Goal: Task Accomplishment & Management: Complete application form

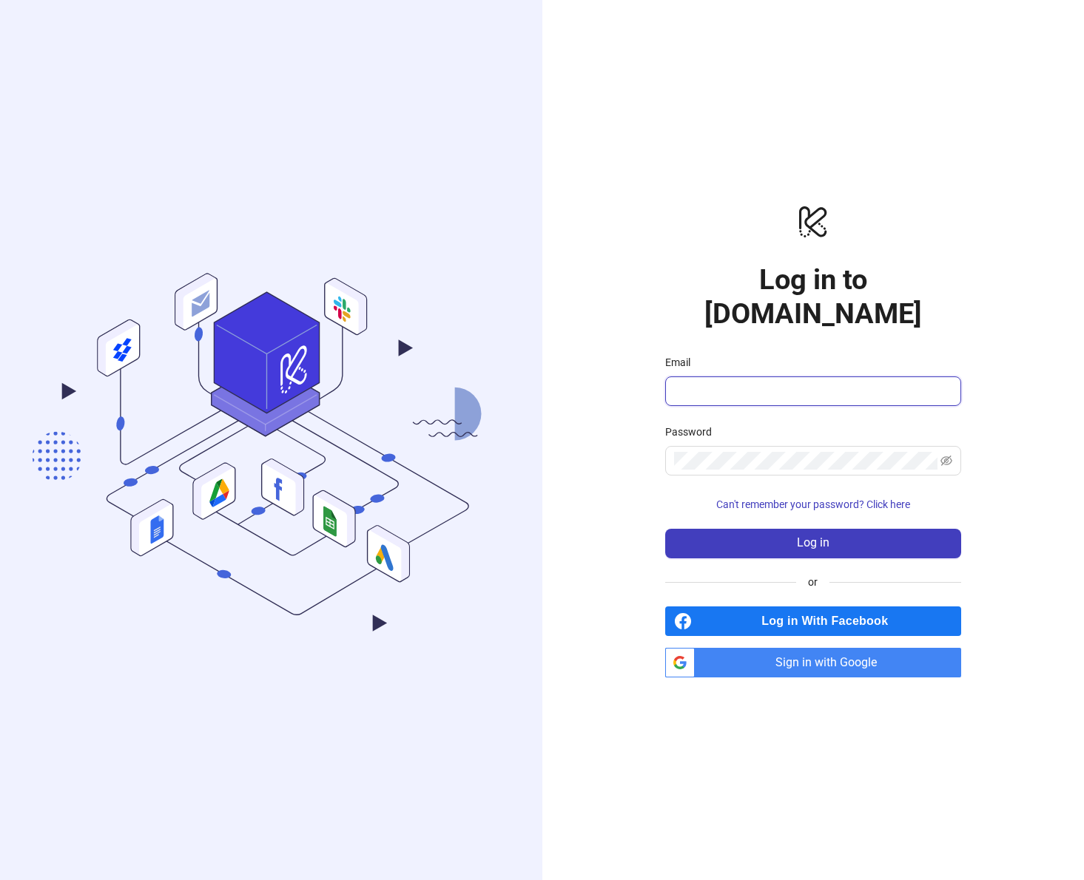
click at [716, 382] on input "Email" at bounding box center [811, 391] width 275 height 18
type input "**********"
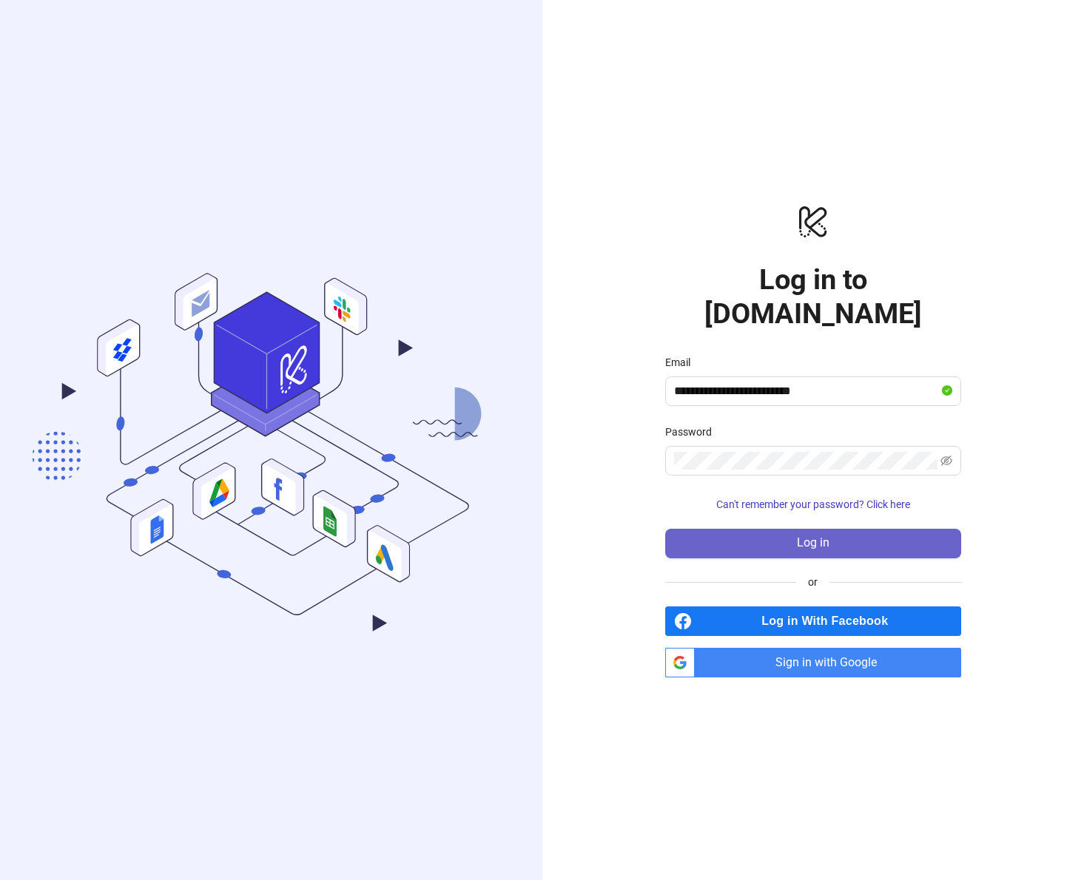
click at [753, 530] on button "Log in" at bounding box center [813, 544] width 296 height 30
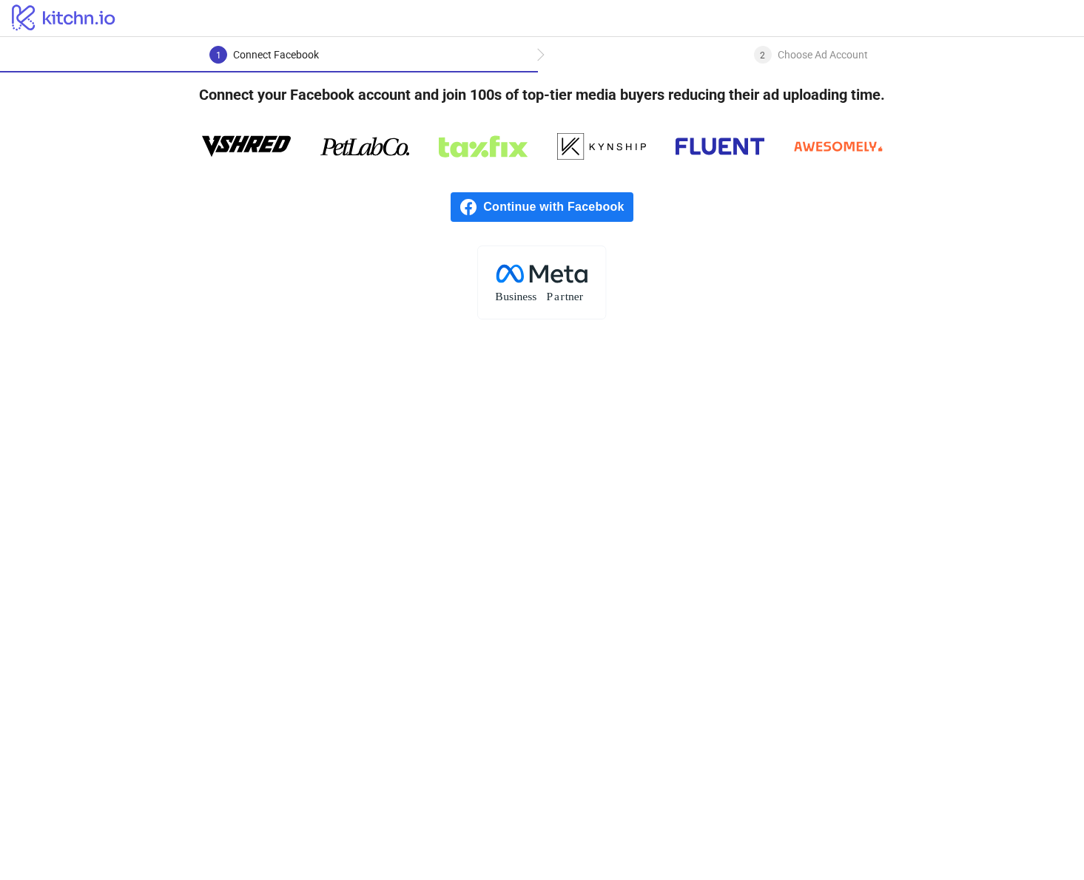
click at [561, 208] on span "Continue with Facebook" at bounding box center [557, 207] width 149 height 30
drag, startPoint x: 532, startPoint y: 265, endPoint x: 535, endPoint y: 289, distance: 24.6
click at [535, 289] on rect at bounding box center [542, 282] width 128 height 73
drag, startPoint x: 578, startPoint y: 144, endPoint x: 618, endPoint y: 155, distance: 42.4
click at [618, 155] on icon at bounding box center [601, 146] width 89 height 44
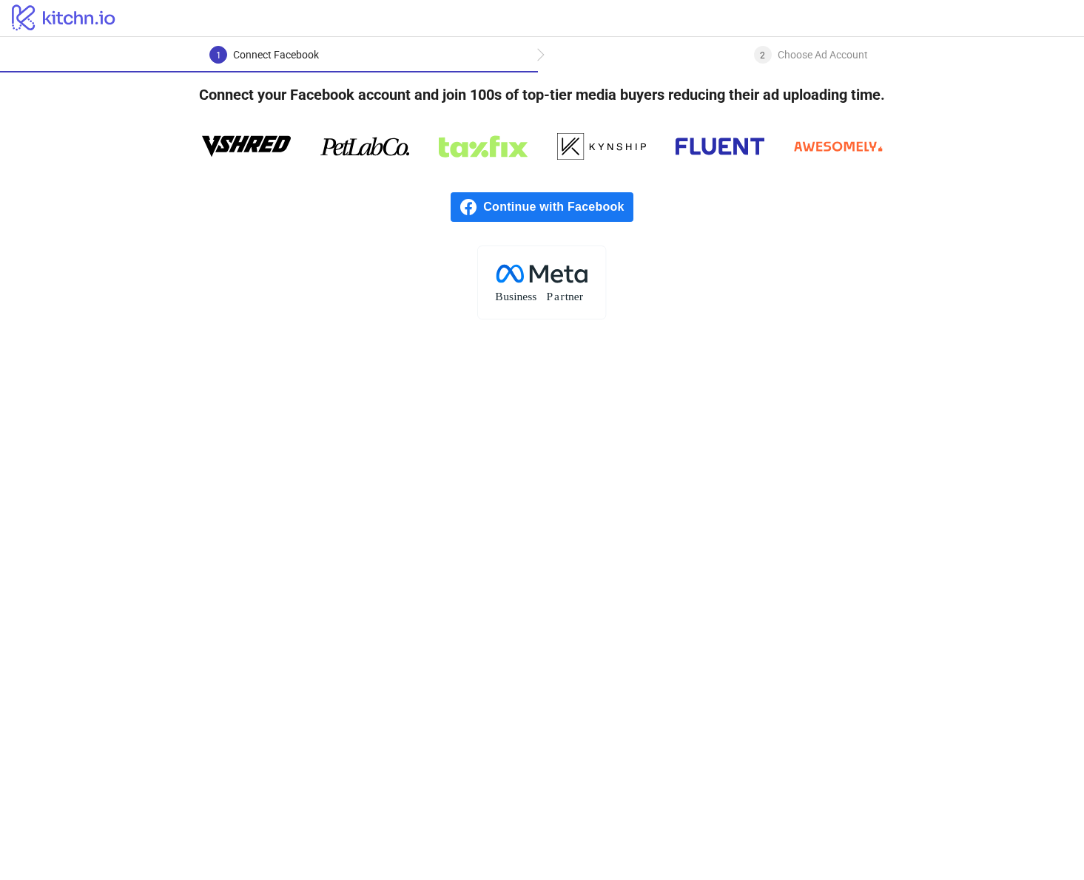
drag, startPoint x: 705, startPoint y: 155, endPoint x: 732, endPoint y: 157, distance: 27.5
click at [718, 159] on icon at bounding box center [719, 146] width 89 height 44
click at [811, 148] on div at bounding box center [542, 146] width 888 height 44
click at [856, 143] on icon at bounding box center [838, 146] width 89 height 44
click at [819, 61] on div "Choose Ad Account" at bounding box center [823, 55] width 90 height 18
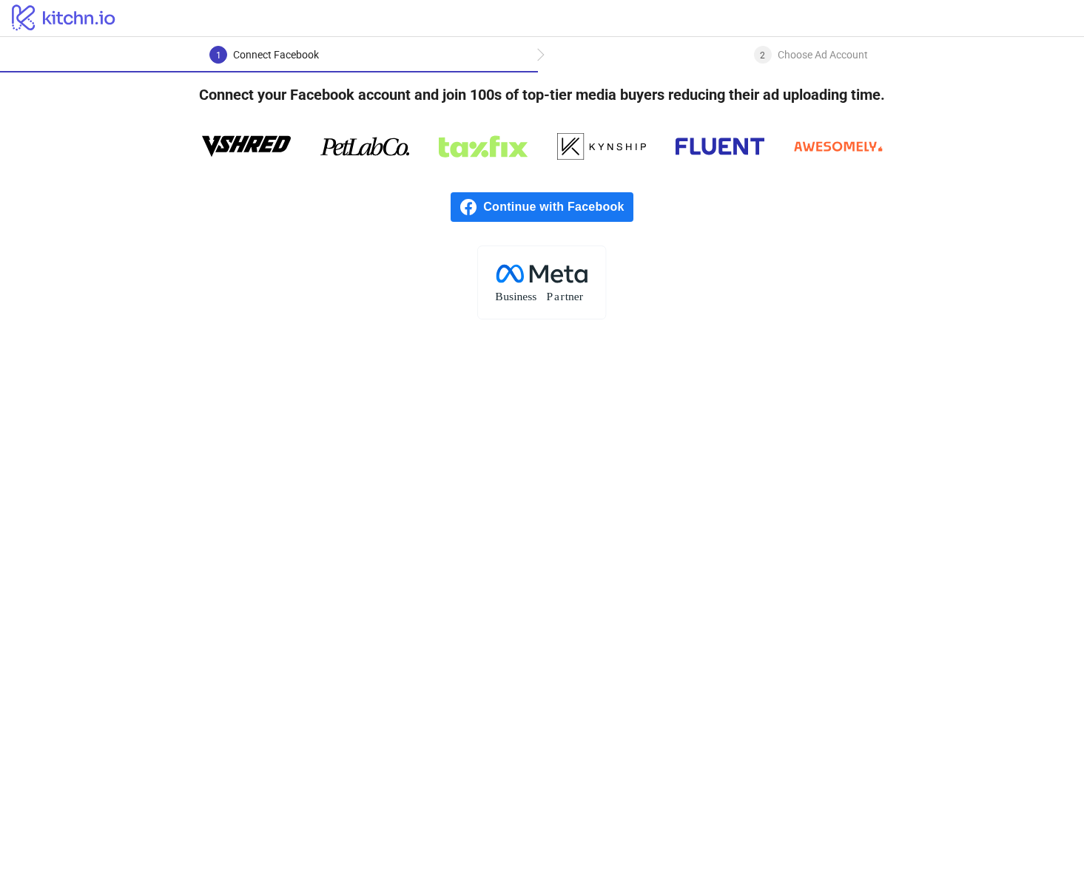
click at [815, 56] on div "Choose Ad Account" at bounding box center [823, 55] width 90 height 18
click at [445, 50] on div "1 Connect Facebook" at bounding box center [269, 59] width 538 height 27
click at [573, 61] on div "2 Choose Ad Account" at bounding box center [811, 59] width 547 height 27
click at [530, 57] on div "1 Connect Facebook" at bounding box center [269, 59] width 538 height 27
drag, startPoint x: 488, startPoint y: 152, endPoint x: 430, endPoint y: 159, distance: 58.2
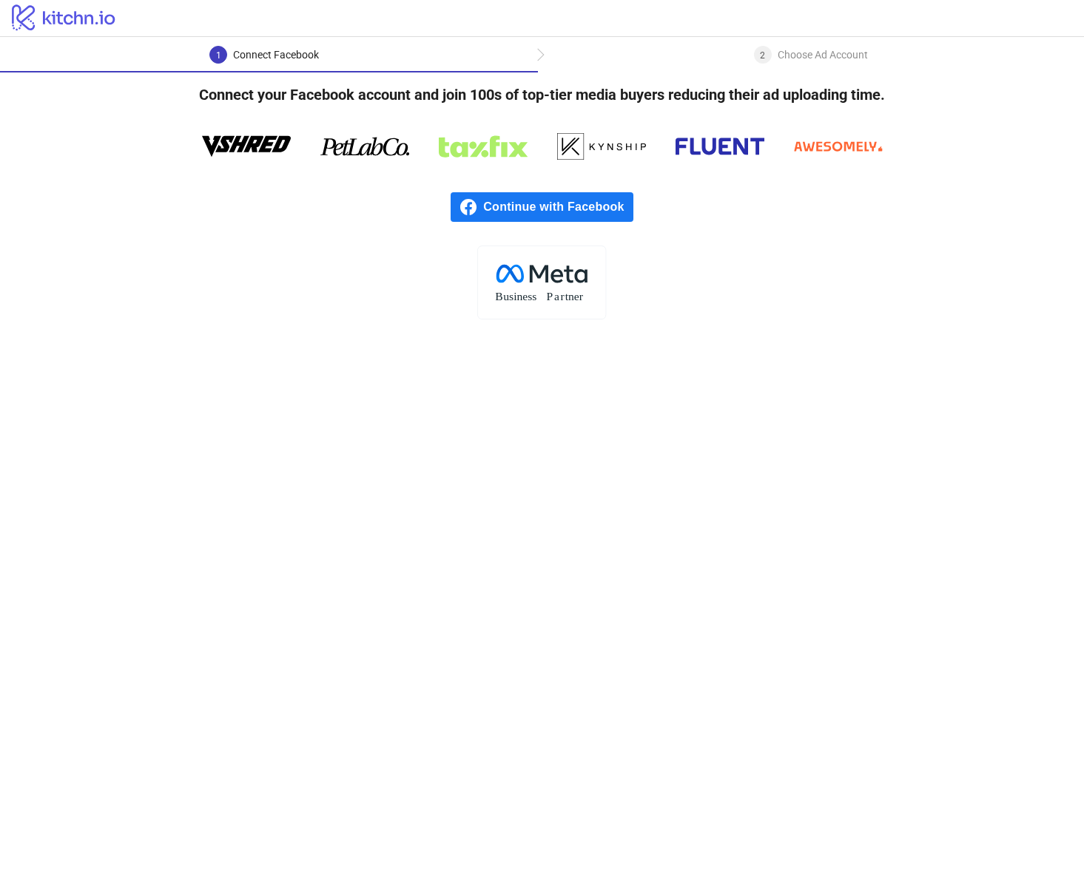
click at [430, 159] on div at bounding box center [542, 146] width 888 height 44
drag, startPoint x: 394, startPoint y: 151, endPoint x: 334, endPoint y: 152, distance: 59.2
click at [376, 160] on icon at bounding box center [364, 146] width 89 height 44
click at [307, 158] on div at bounding box center [542, 146] width 888 height 44
click at [273, 152] on icon at bounding box center [246, 146] width 89 height 44
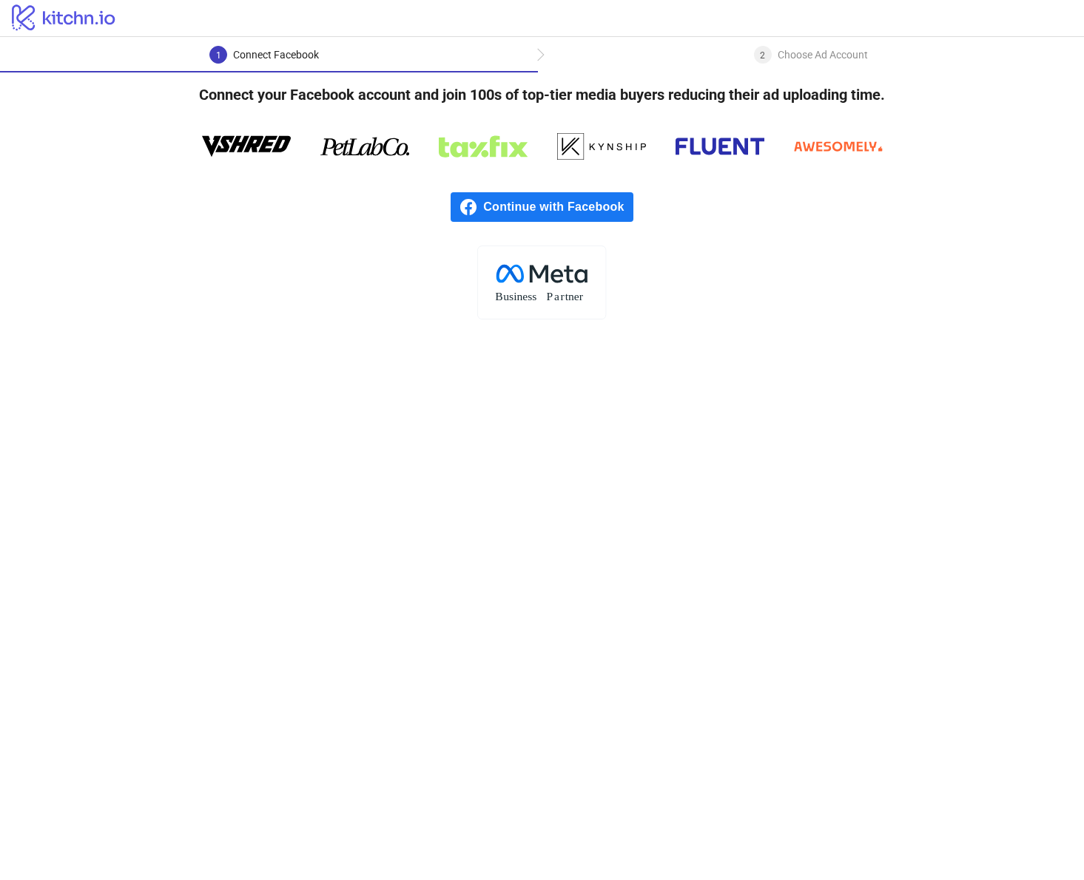
drag, startPoint x: 300, startPoint y: 149, endPoint x: 647, endPoint y: 144, distance: 347.0
click at [573, 152] on div at bounding box center [542, 146] width 888 height 44
click at [666, 144] on div at bounding box center [542, 146] width 888 height 44
click at [820, 152] on icon at bounding box center [838, 146] width 89 height 44
click at [579, 204] on span "Continue with Facebook" at bounding box center [557, 207] width 149 height 30
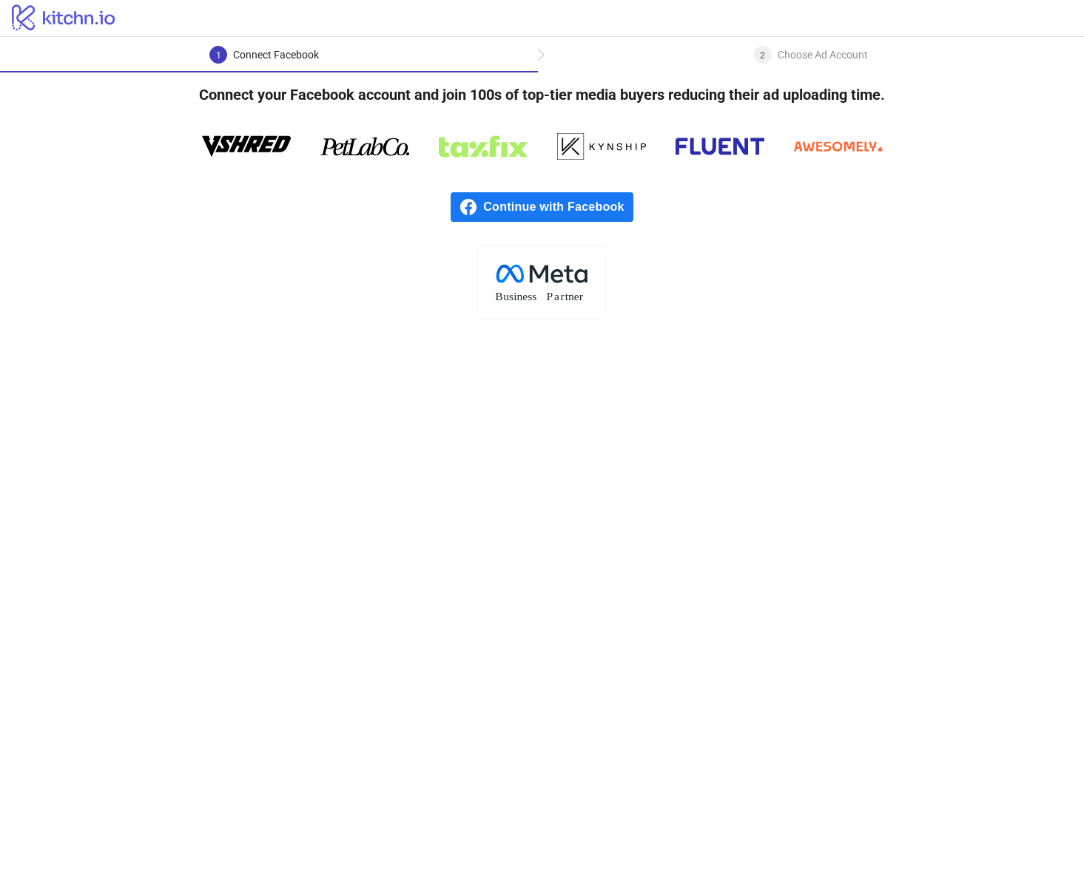
click at [593, 210] on span "Continue with Facebook" at bounding box center [557, 207] width 149 height 30
